Goal: Task Accomplishment & Management: Complete application form

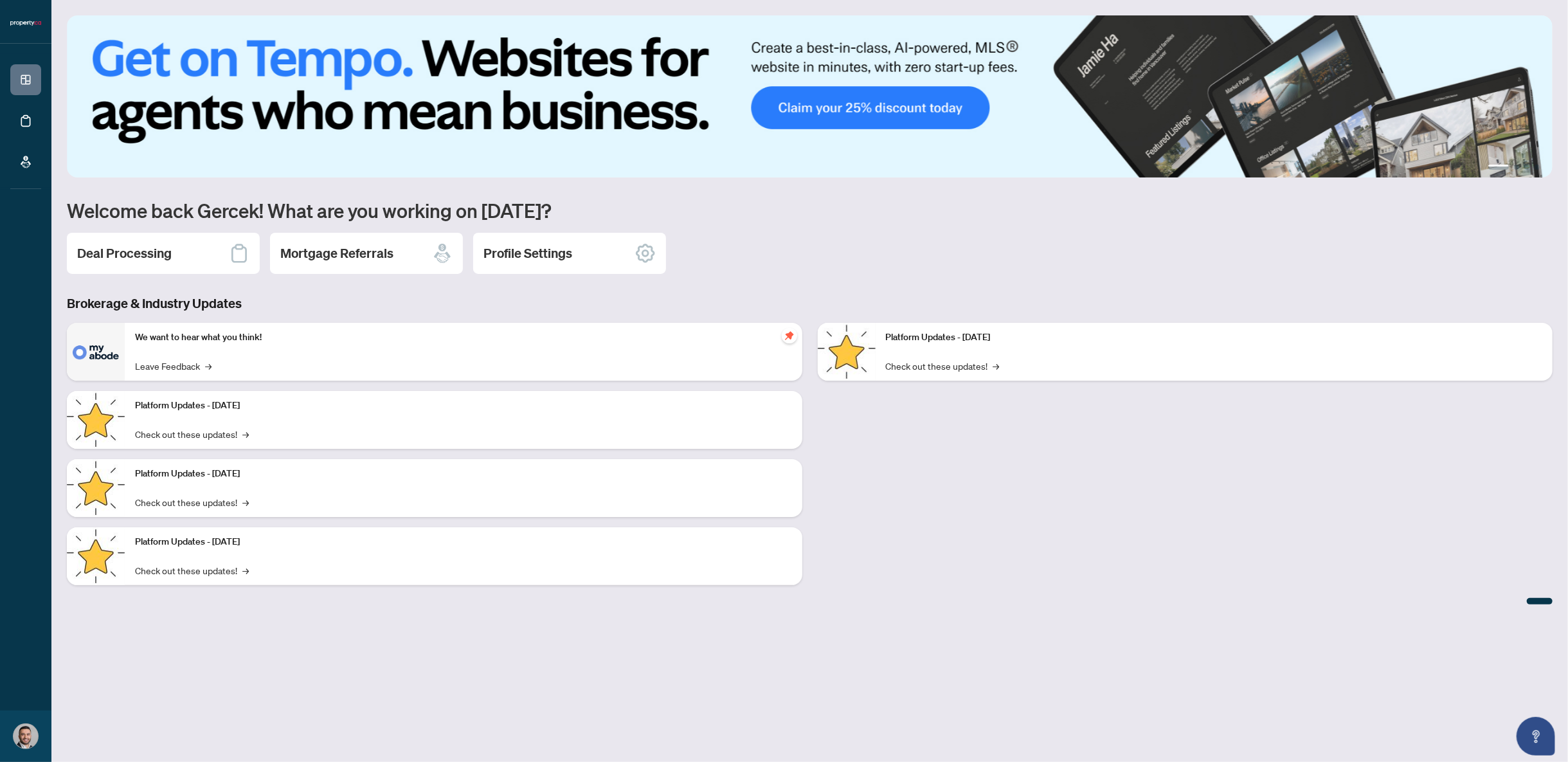
click at [144, 257] on h2 "Deal Processing" at bounding box center [125, 253] width 95 height 18
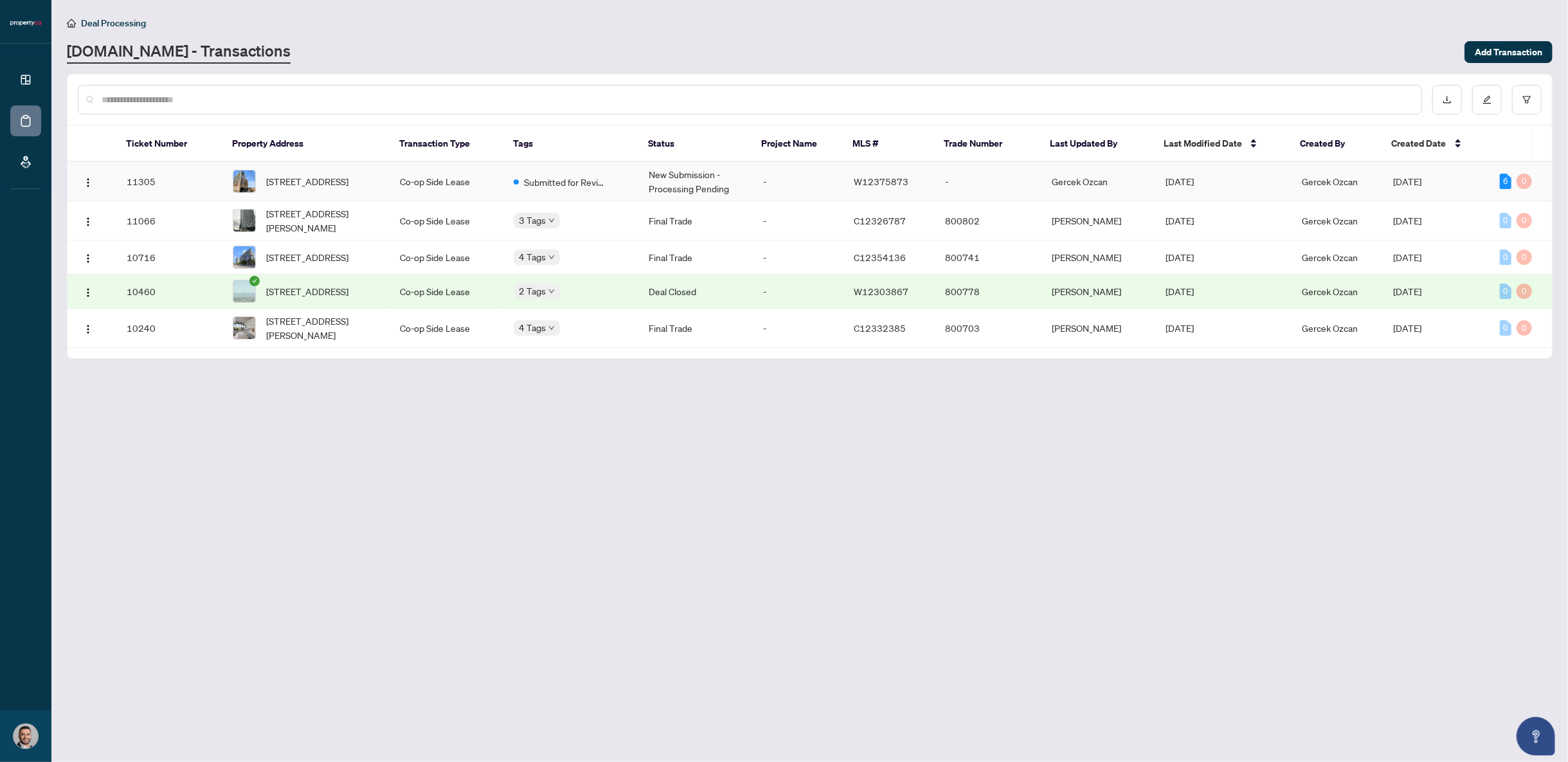
click at [707, 178] on td "New Submission - Processing Pending" at bounding box center [696, 182] width 114 height 39
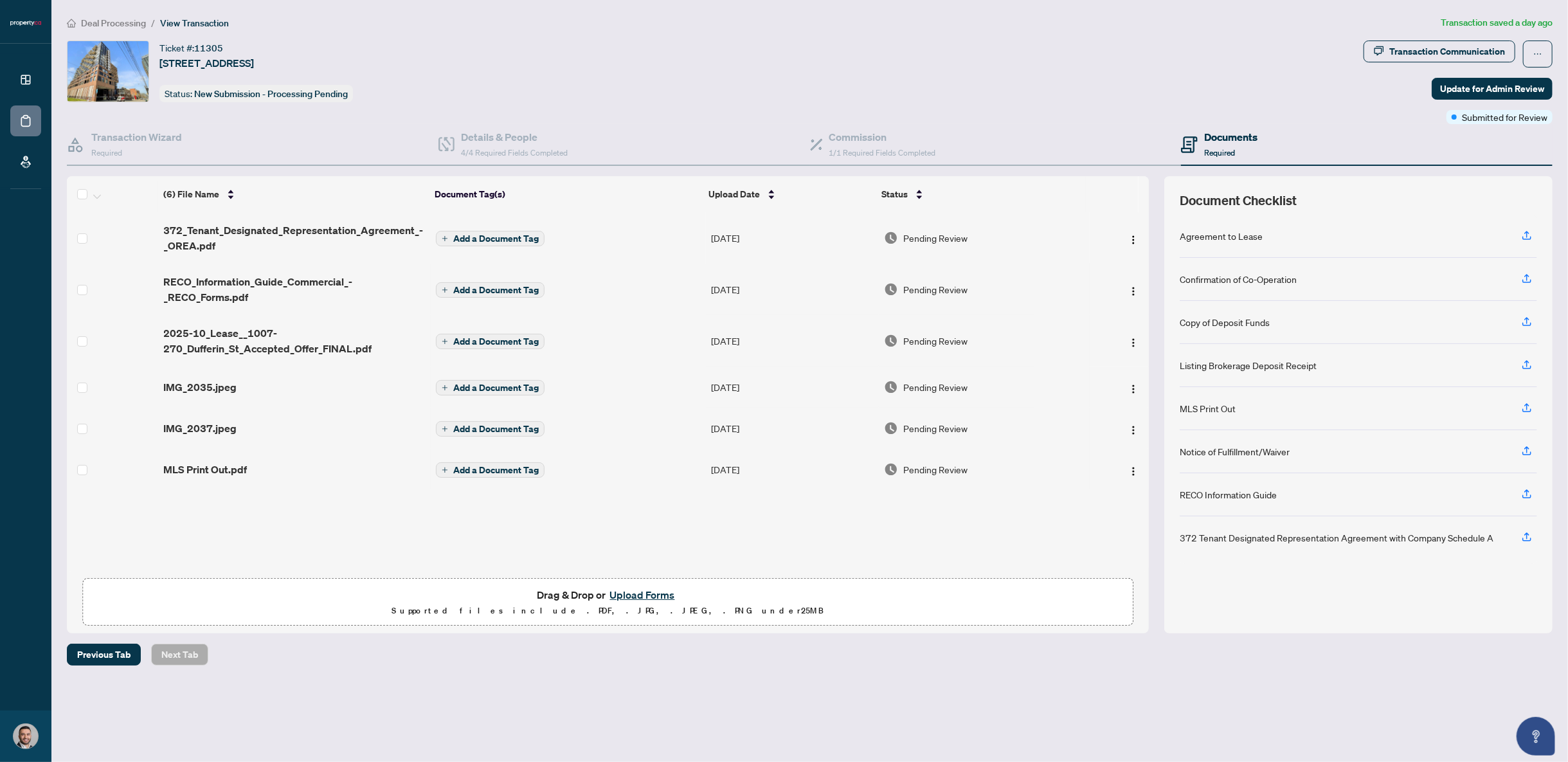
click at [638, 591] on button "Upload Forms" at bounding box center [643, 595] width 72 height 17
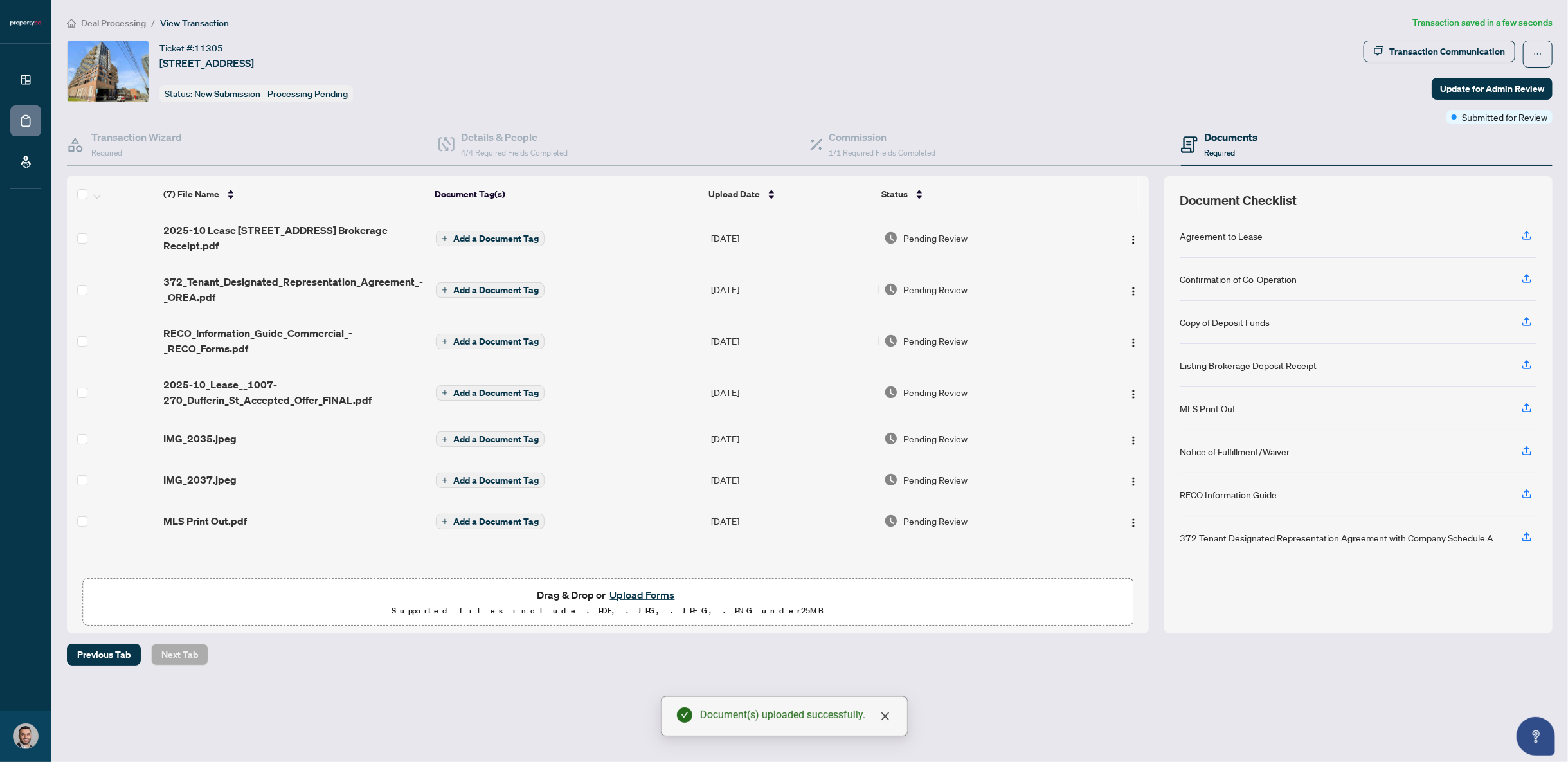
click at [1490, 88] on span "Update for Admin Review" at bounding box center [1492, 89] width 104 height 21
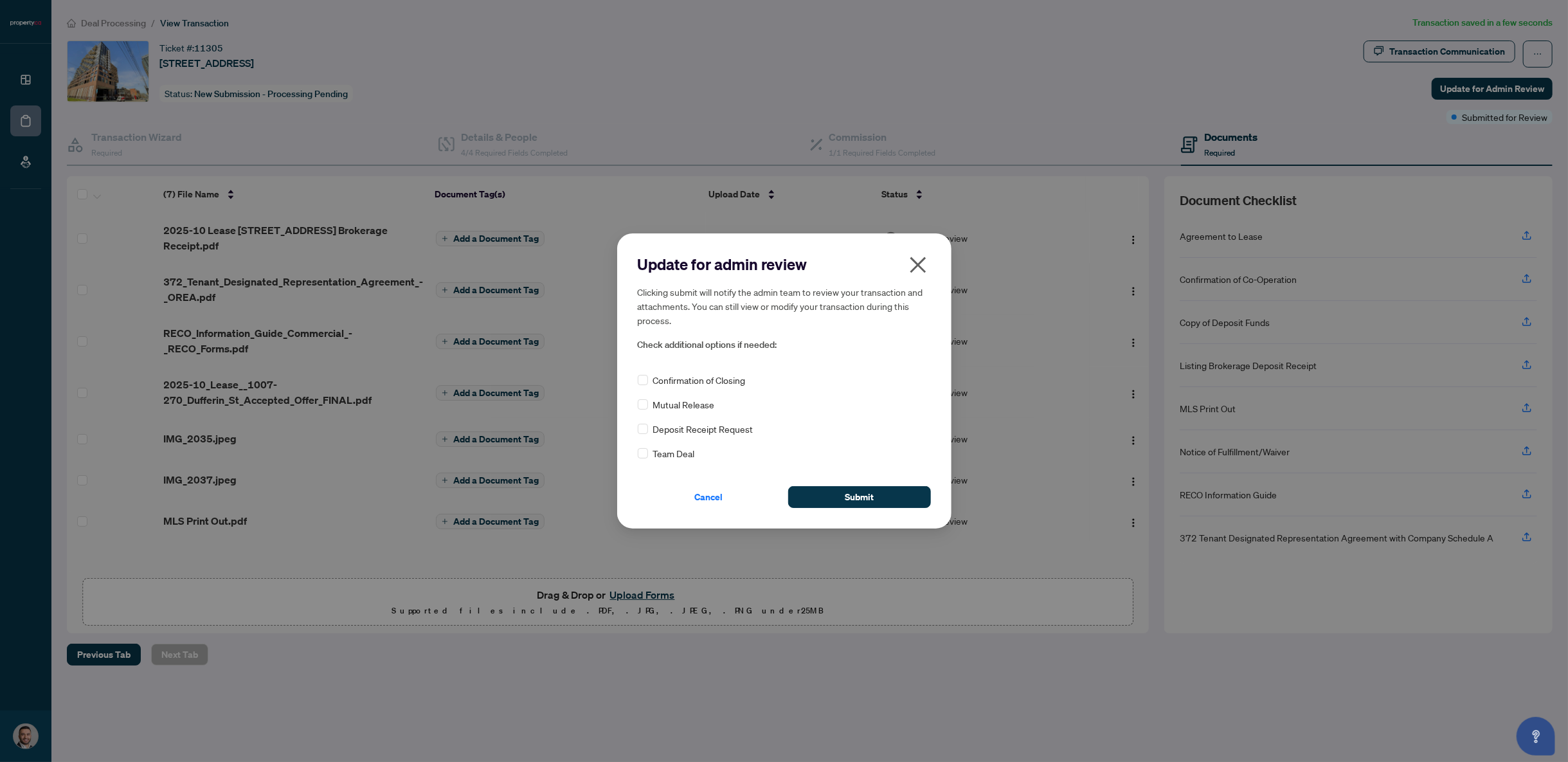
click at [854, 498] on span "Submit" at bounding box center [859, 498] width 29 height 21
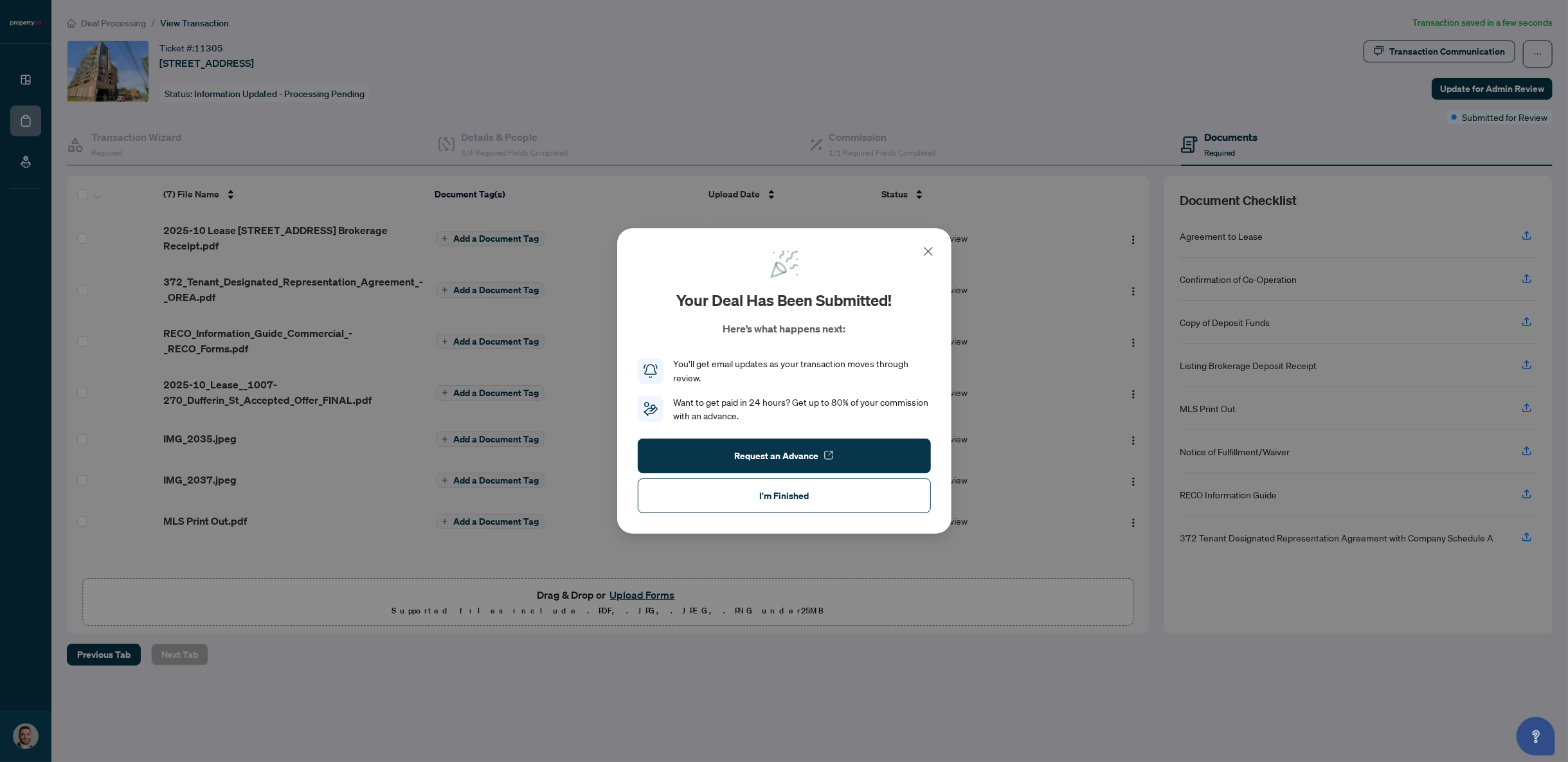
click at [751, 502] on button "I'm Finished" at bounding box center [784, 495] width 293 height 35
